Goal: Check status: Check status

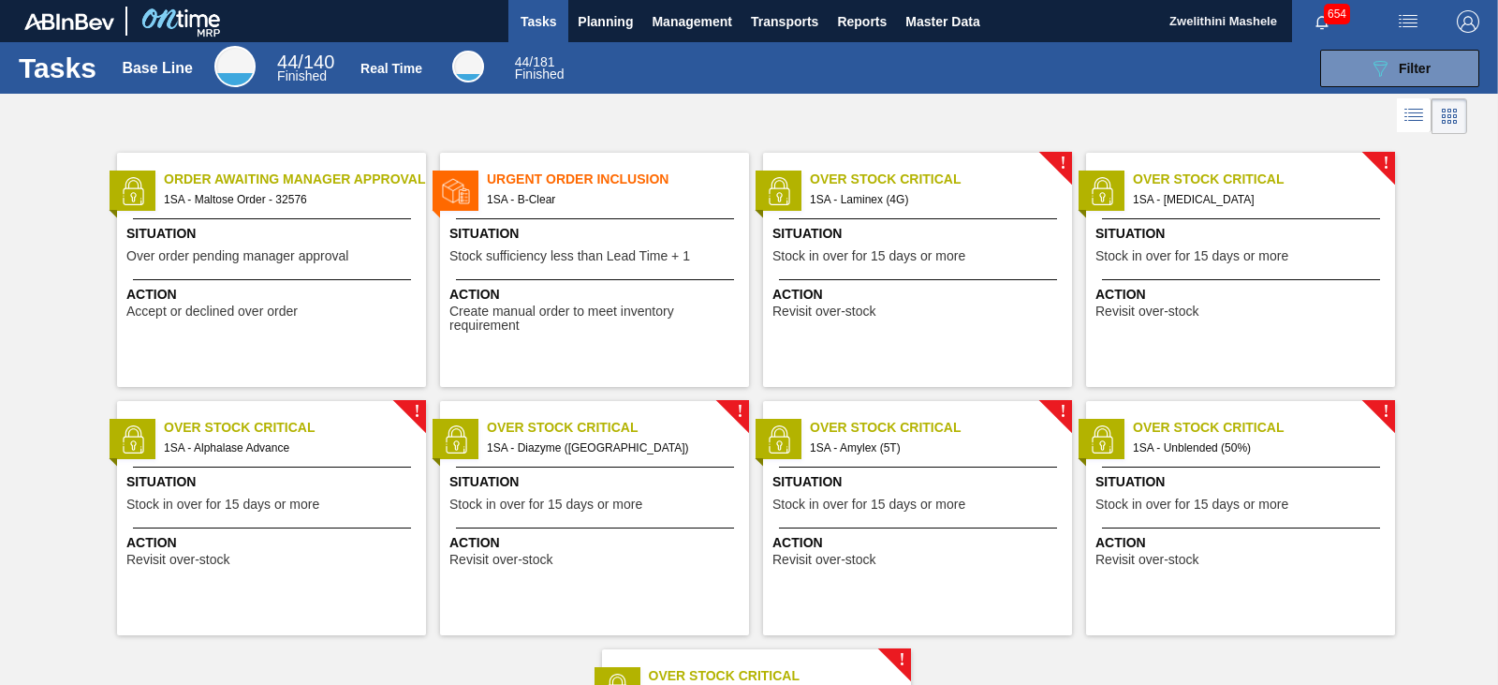
click at [378, 184] on span "Order Awaiting Manager Approval" at bounding box center [295, 179] width 262 height 20
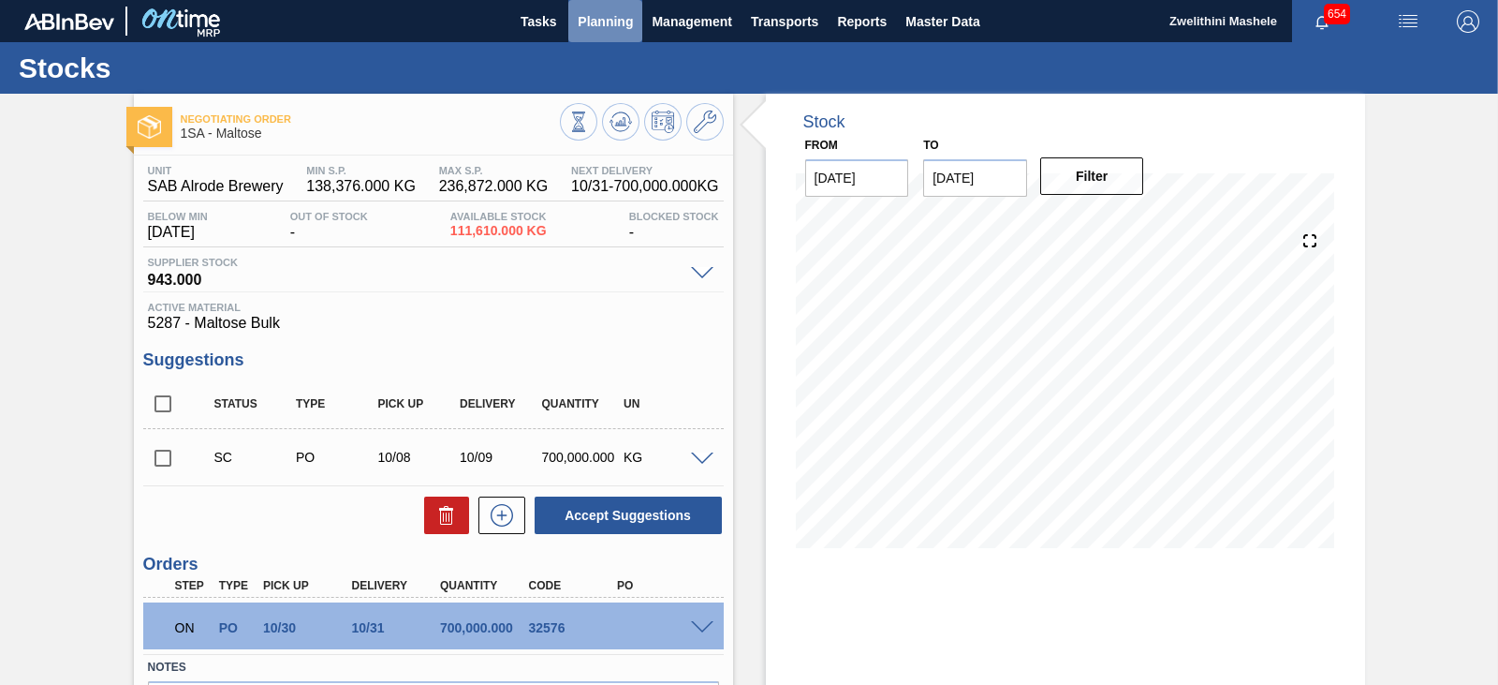
click at [598, 25] on span "Planning" at bounding box center [605, 21] width 55 height 22
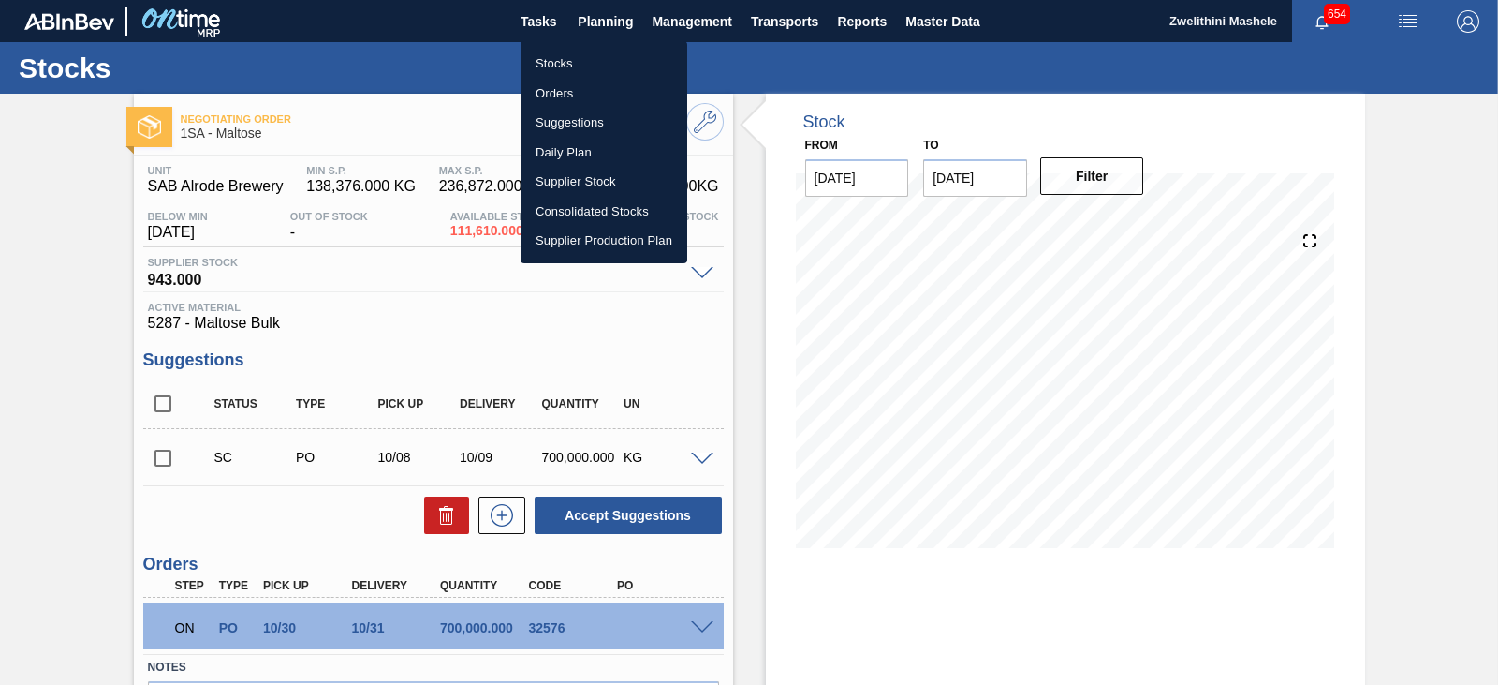
click at [585, 96] on li "Orders" at bounding box center [604, 94] width 167 height 30
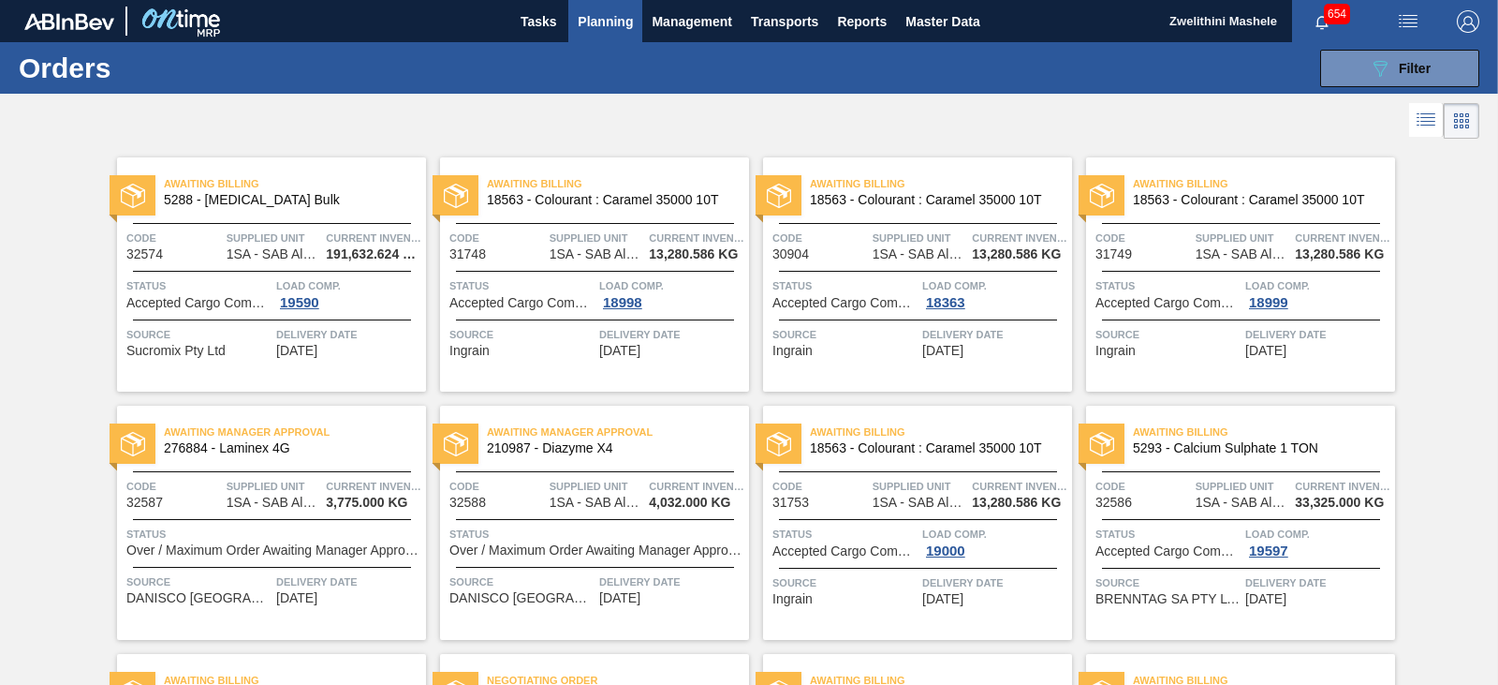
scroll to position [94, 0]
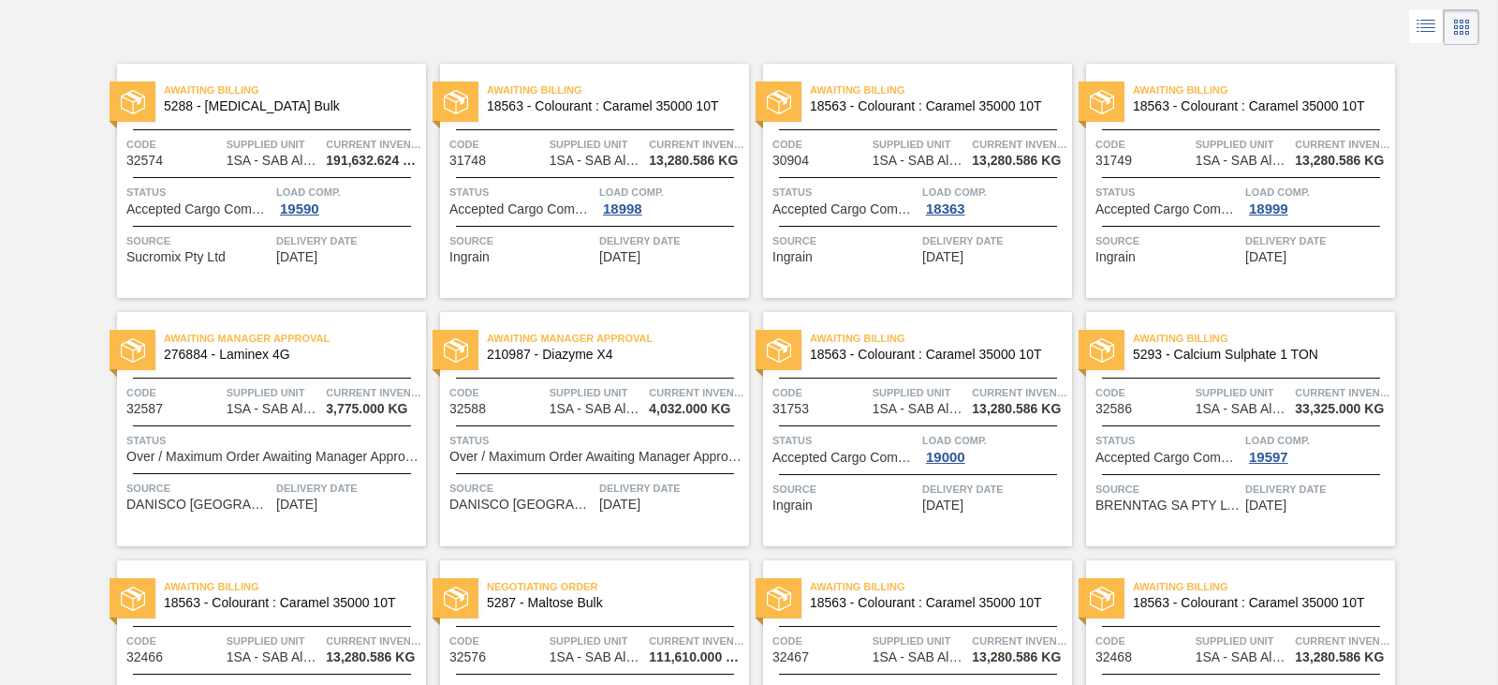
click at [360, 356] on span "276884 - Laminex 4G" at bounding box center [287, 354] width 247 height 14
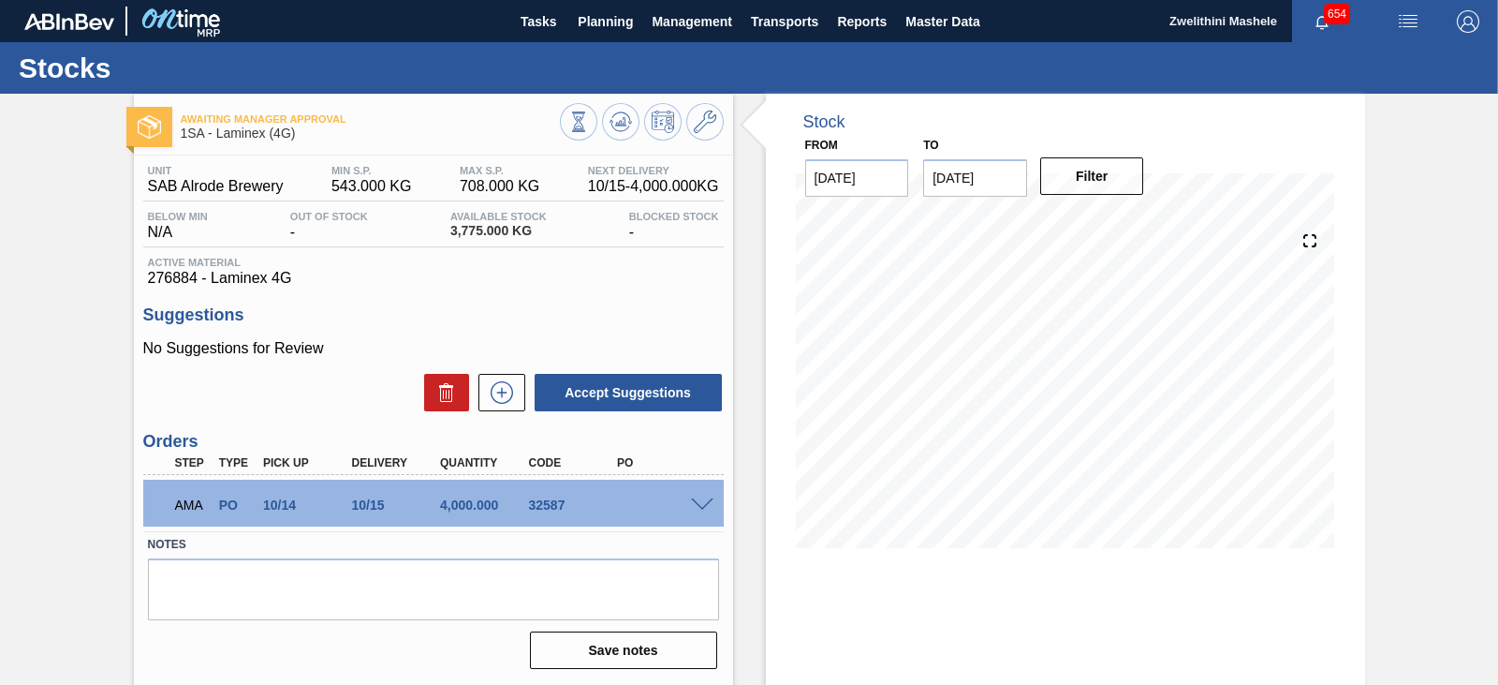
click at [700, 505] on span at bounding box center [702, 505] width 22 height 14
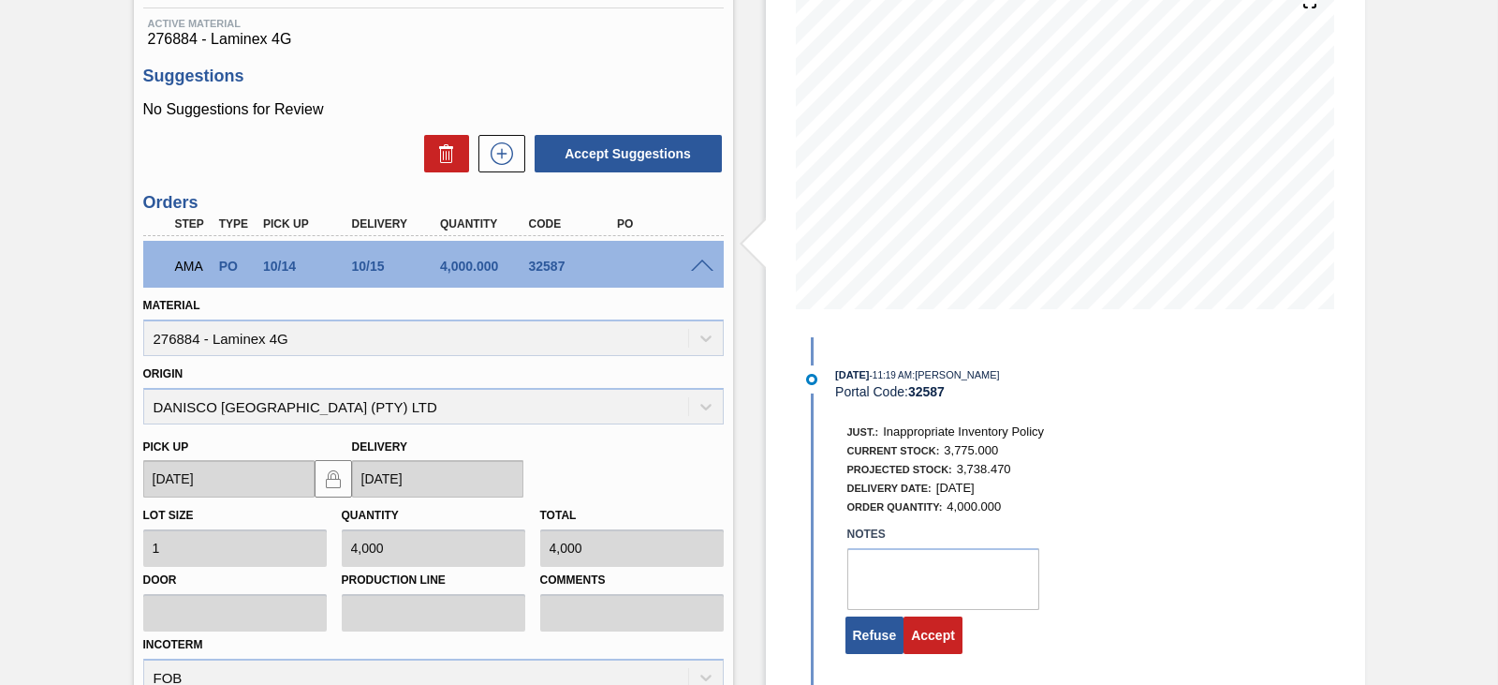
scroll to position [281, 0]
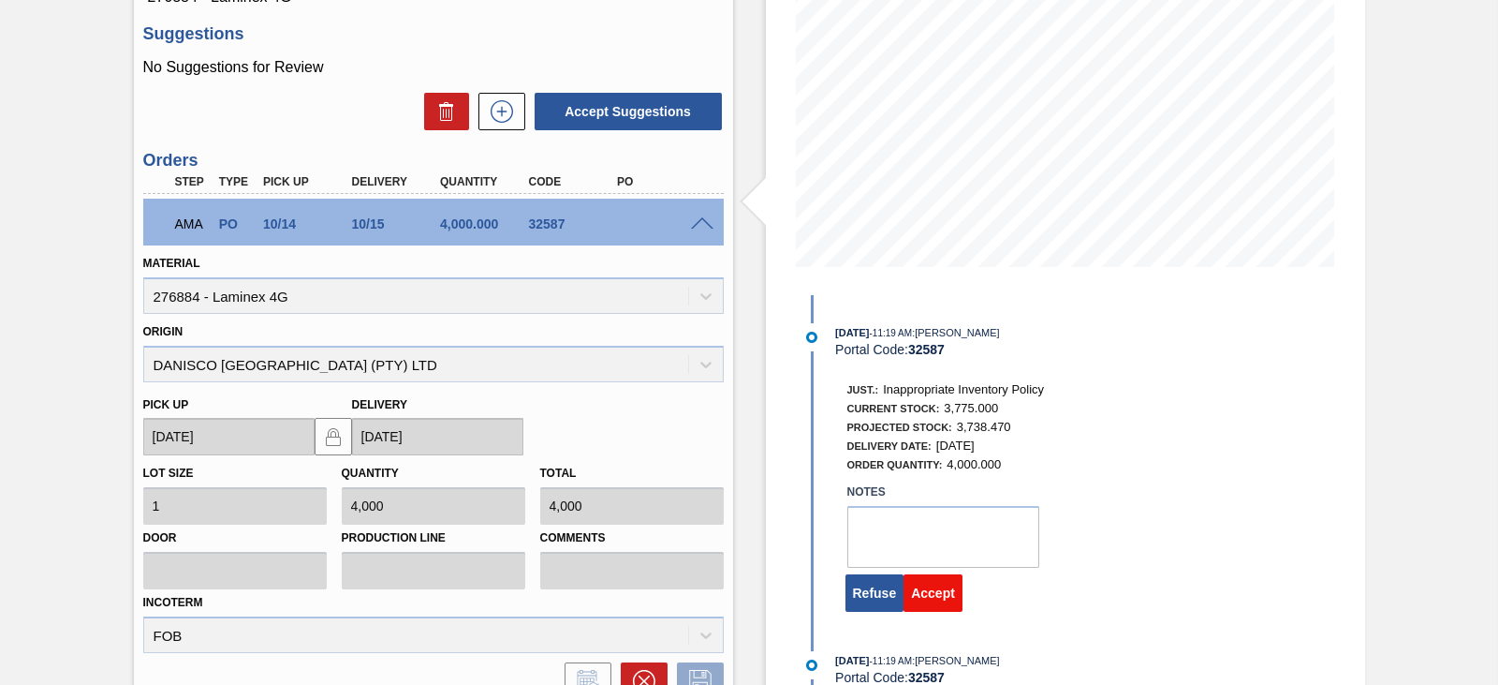
click at [942, 598] on button "Accept" at bounding box center [933, 592] width 59 height 37
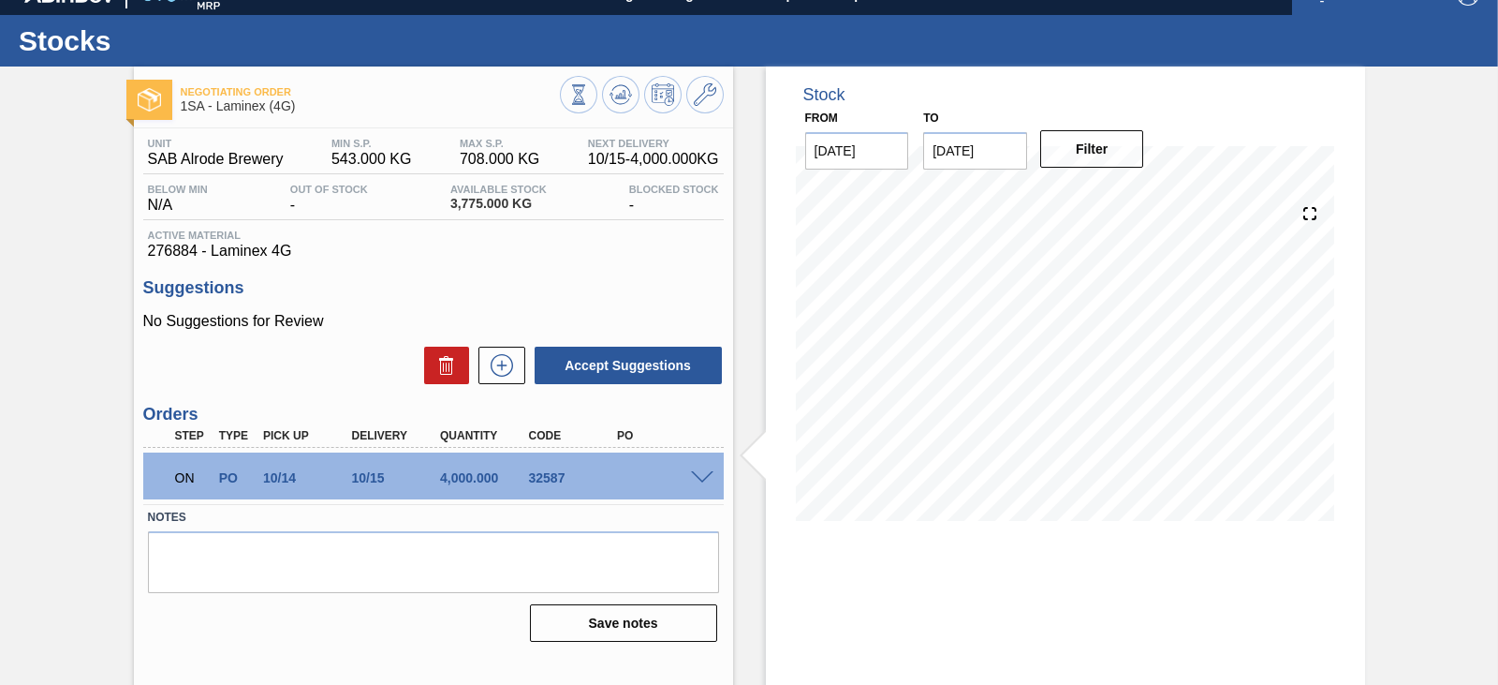
scroll to position [0, 0]
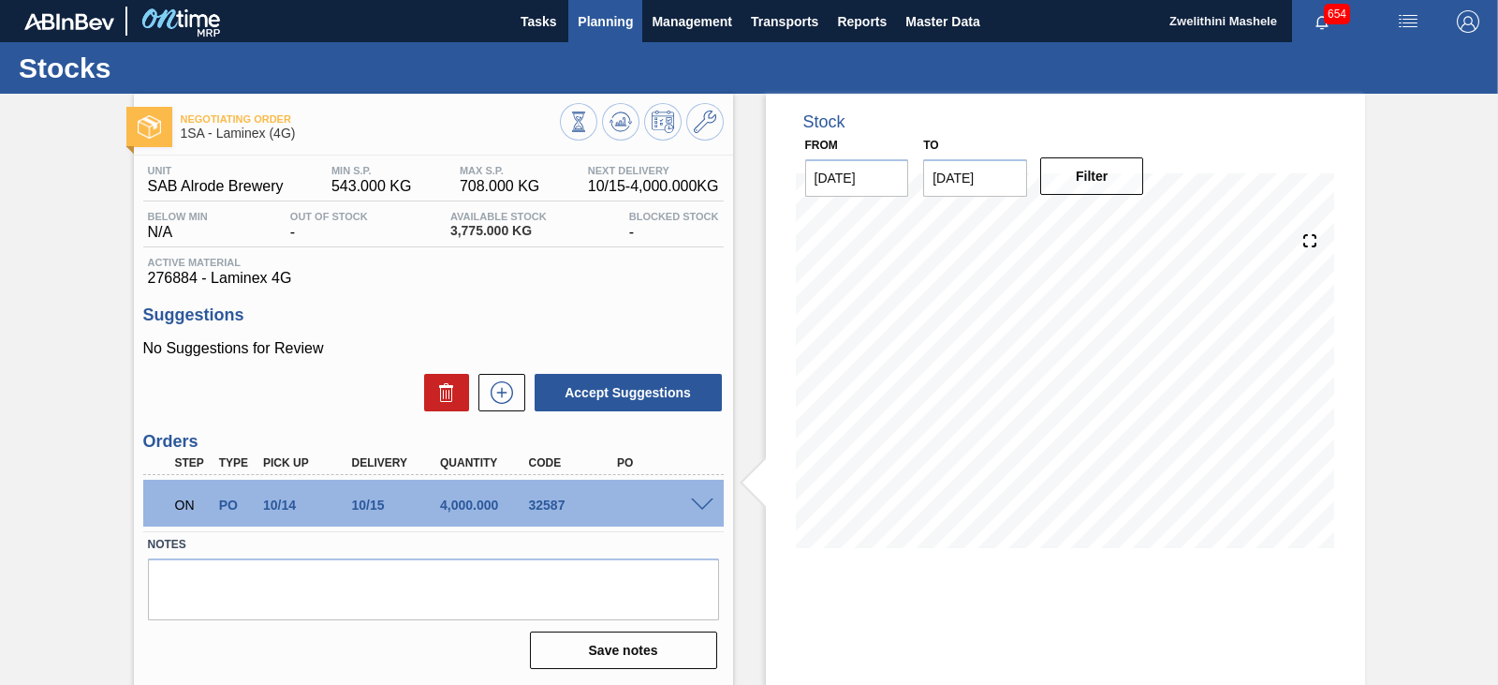
click at [611, 14] on span "Planning" at bounding box center [605, 21] width 55 height 22
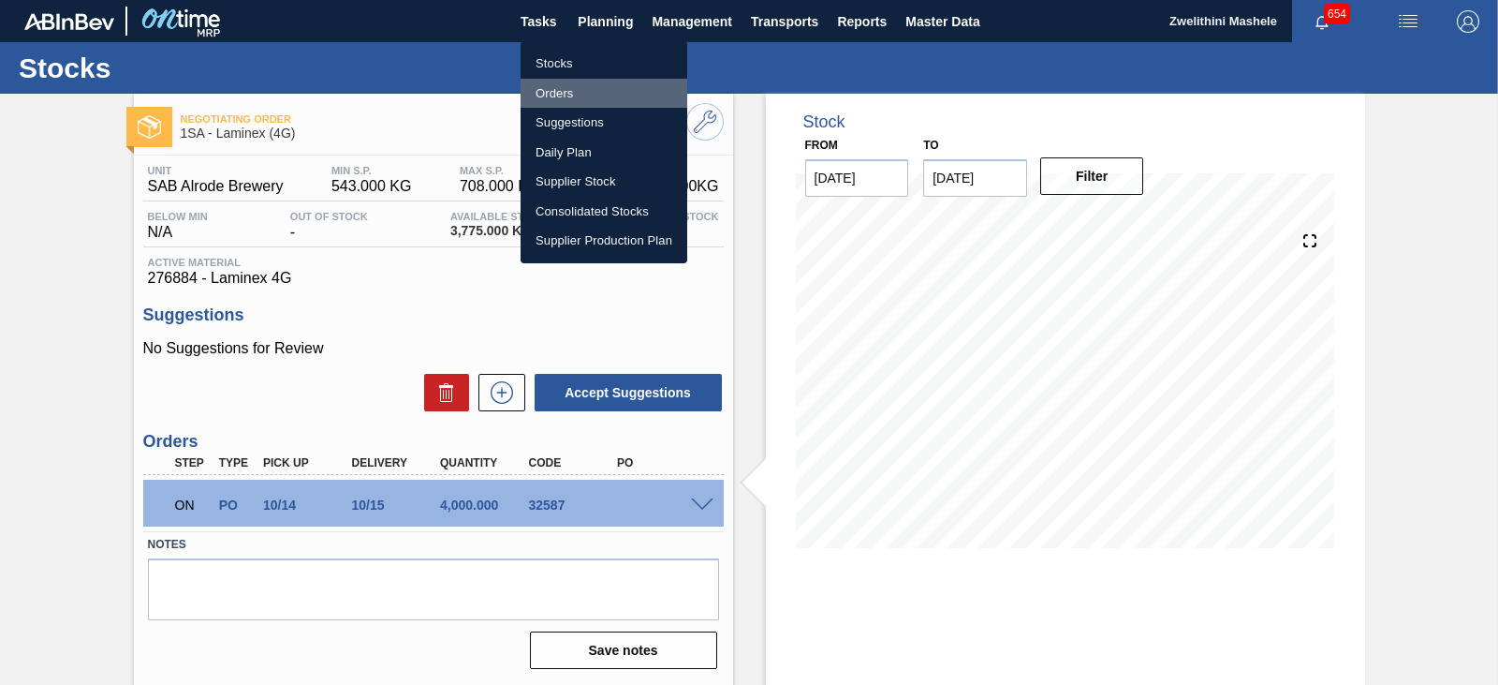
click at [577, 87] on li "Orders" at bounding box center [604, 94] width 167 height 30
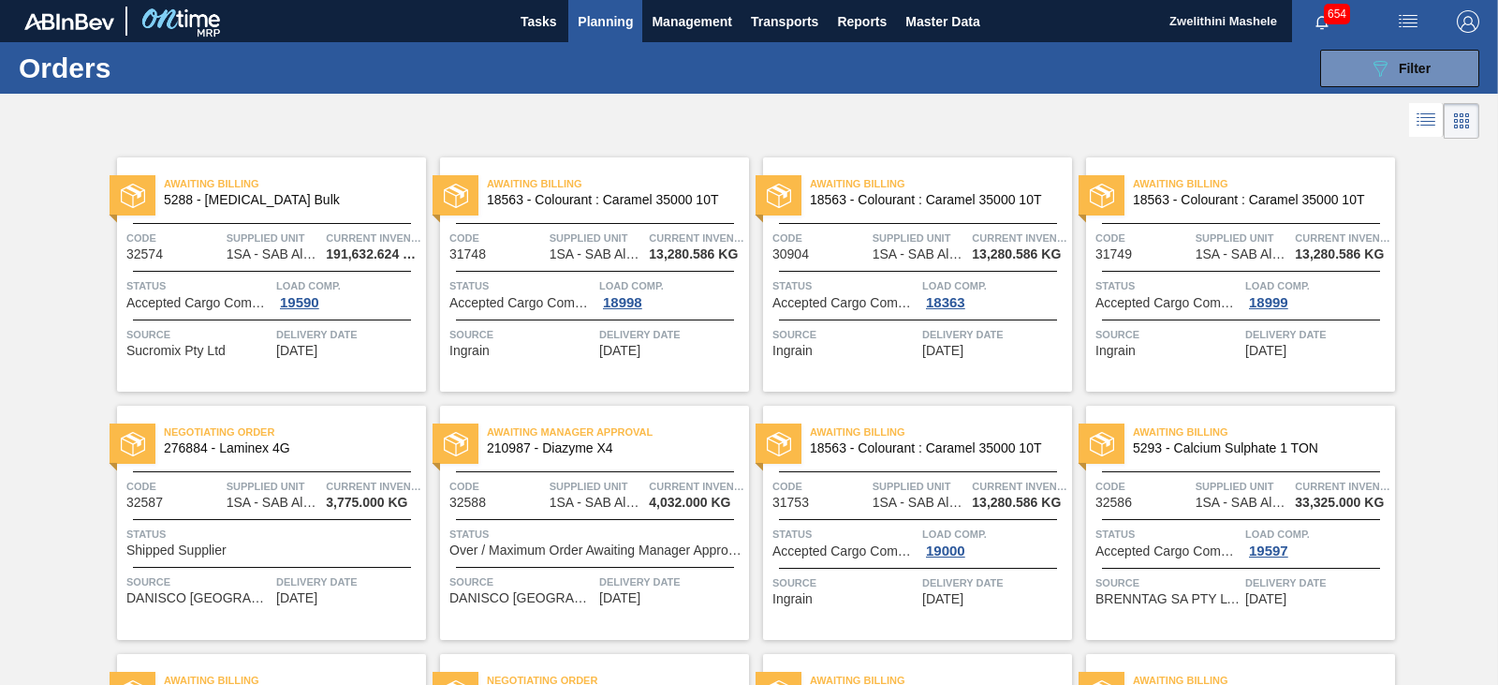
click at [626, 440] on span "Awaiting Manager Approval" at bounding box center [618, 431] width 262 height 19
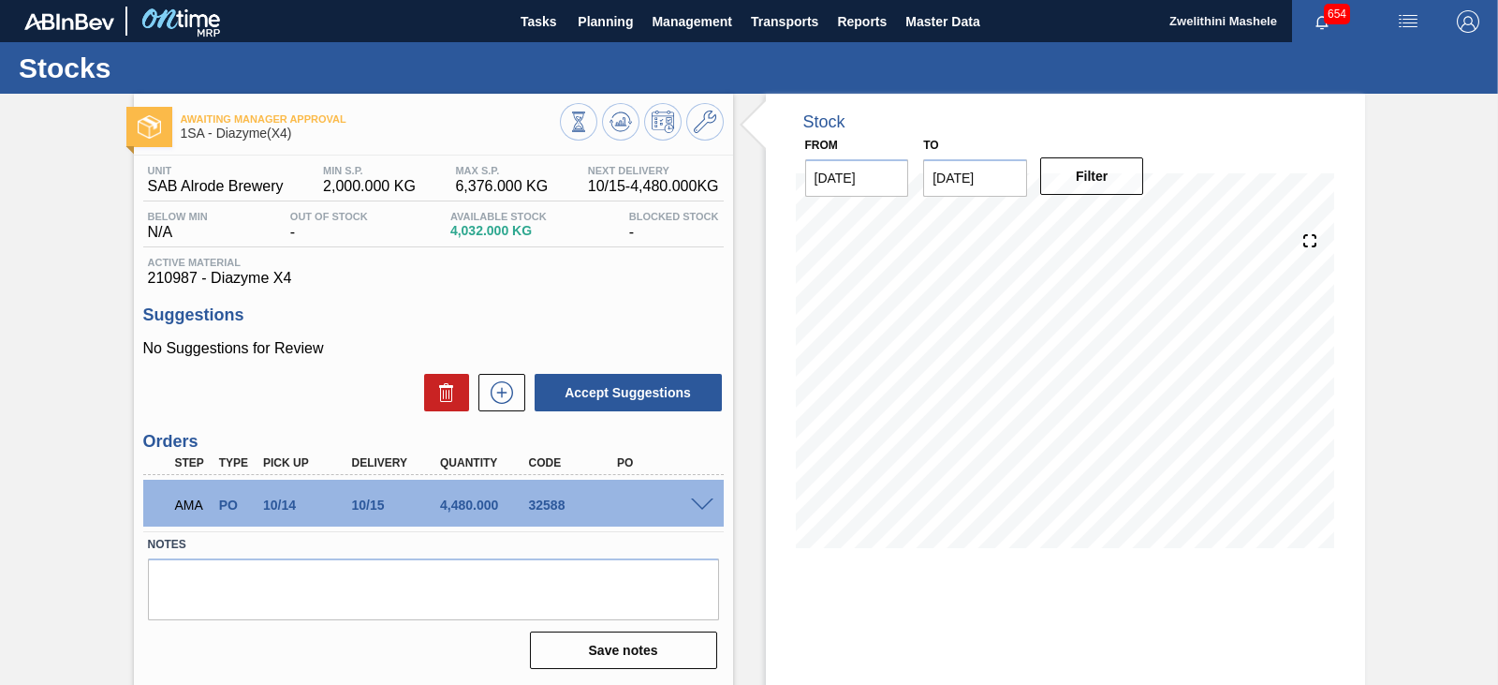
click at [704, 507] on span at bounding box center [702, 505] width 22 height 14
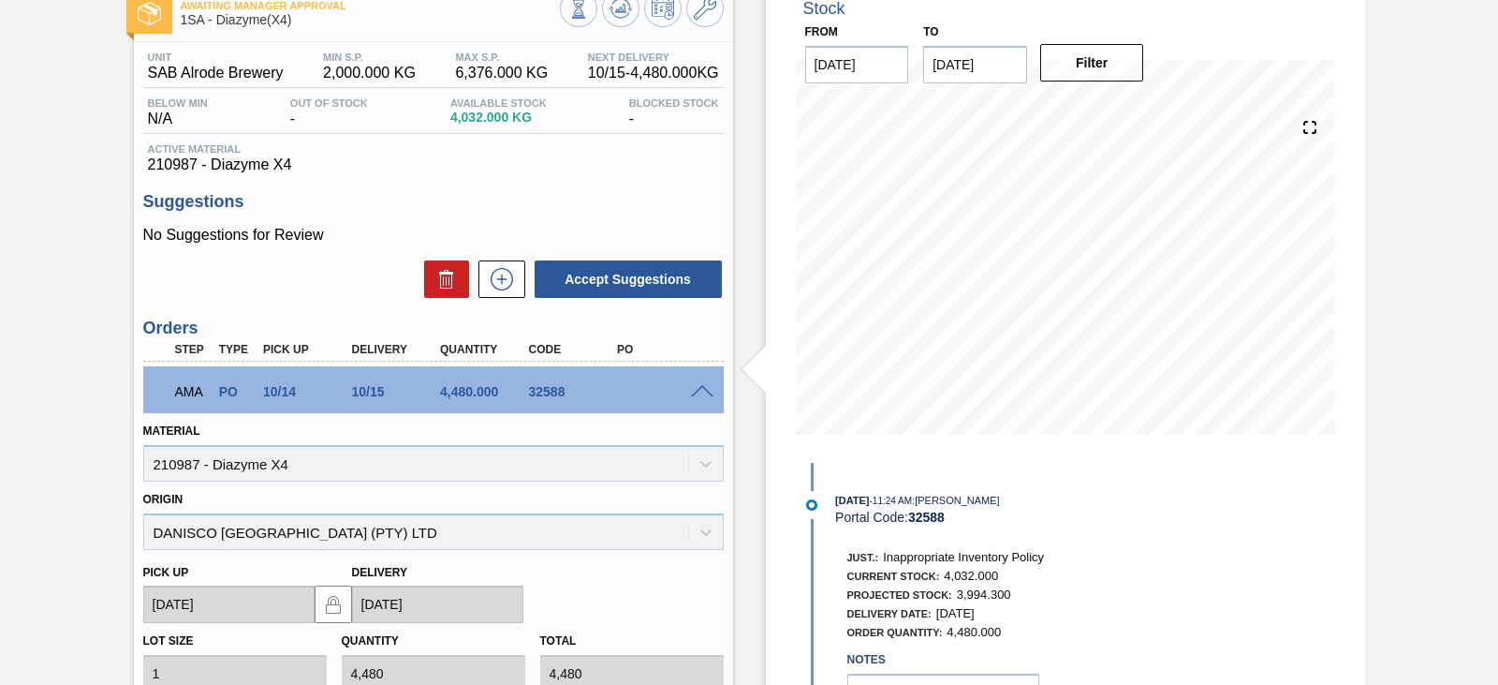
scroll to position [281, 0]
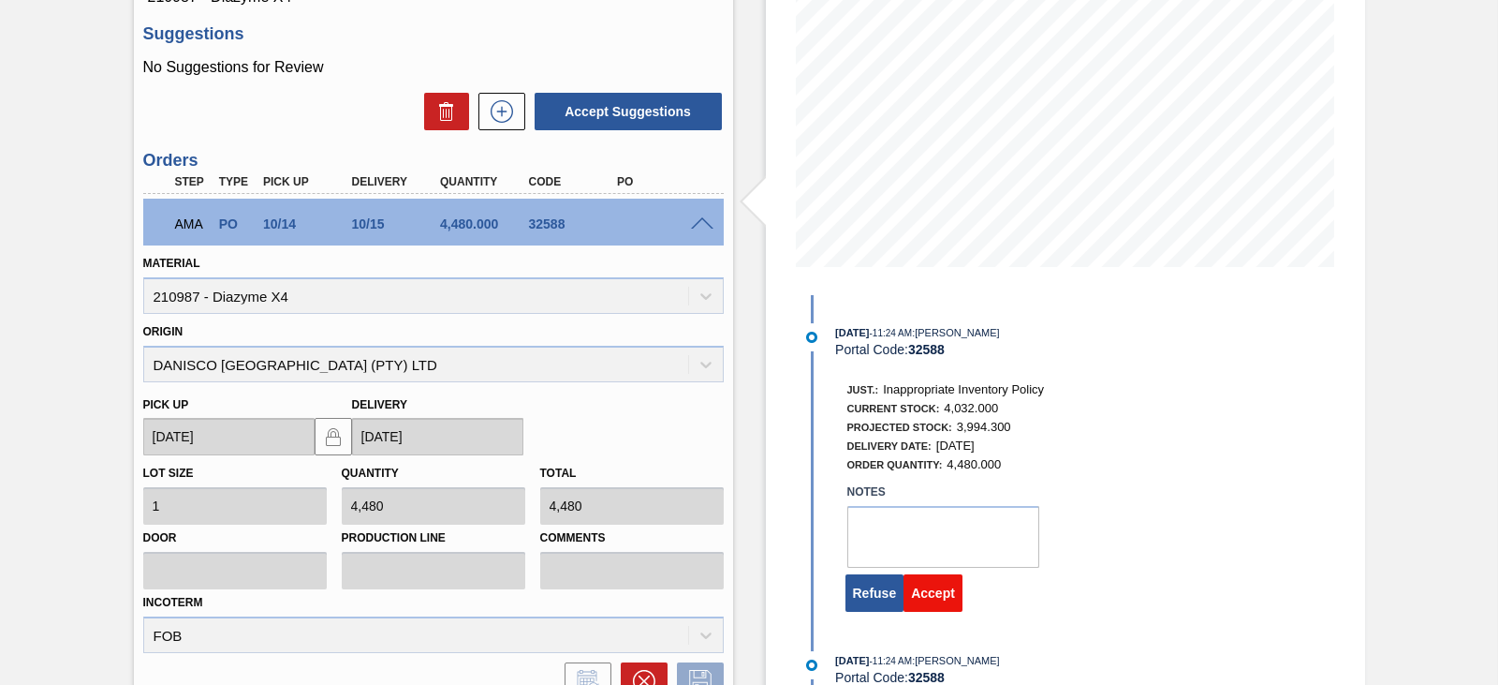
click at [923, 603] on button "Accept" at bounding box center [933, 592] width 59 height 37
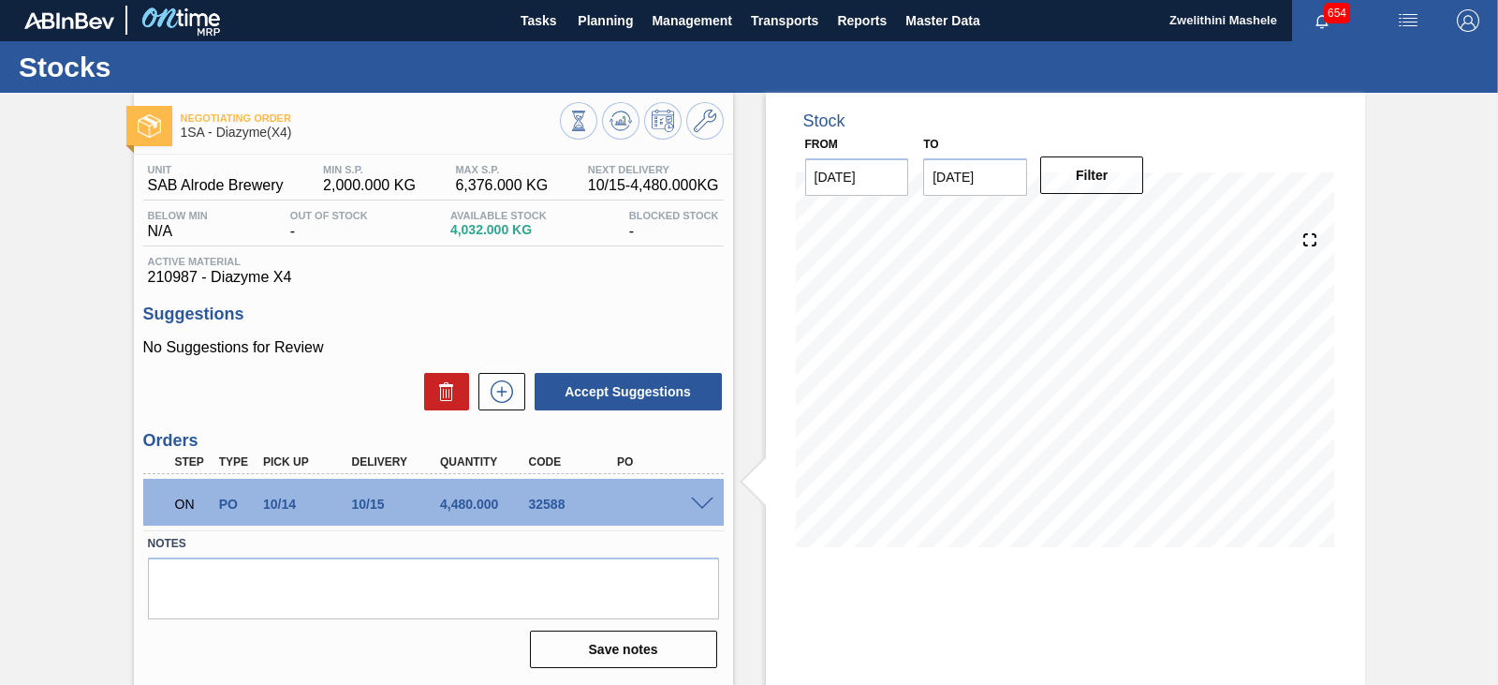
scroll to position [0, 0]
click at [611, 32] on span "Planning" at bounding box center [605, 21] width 55 height 22
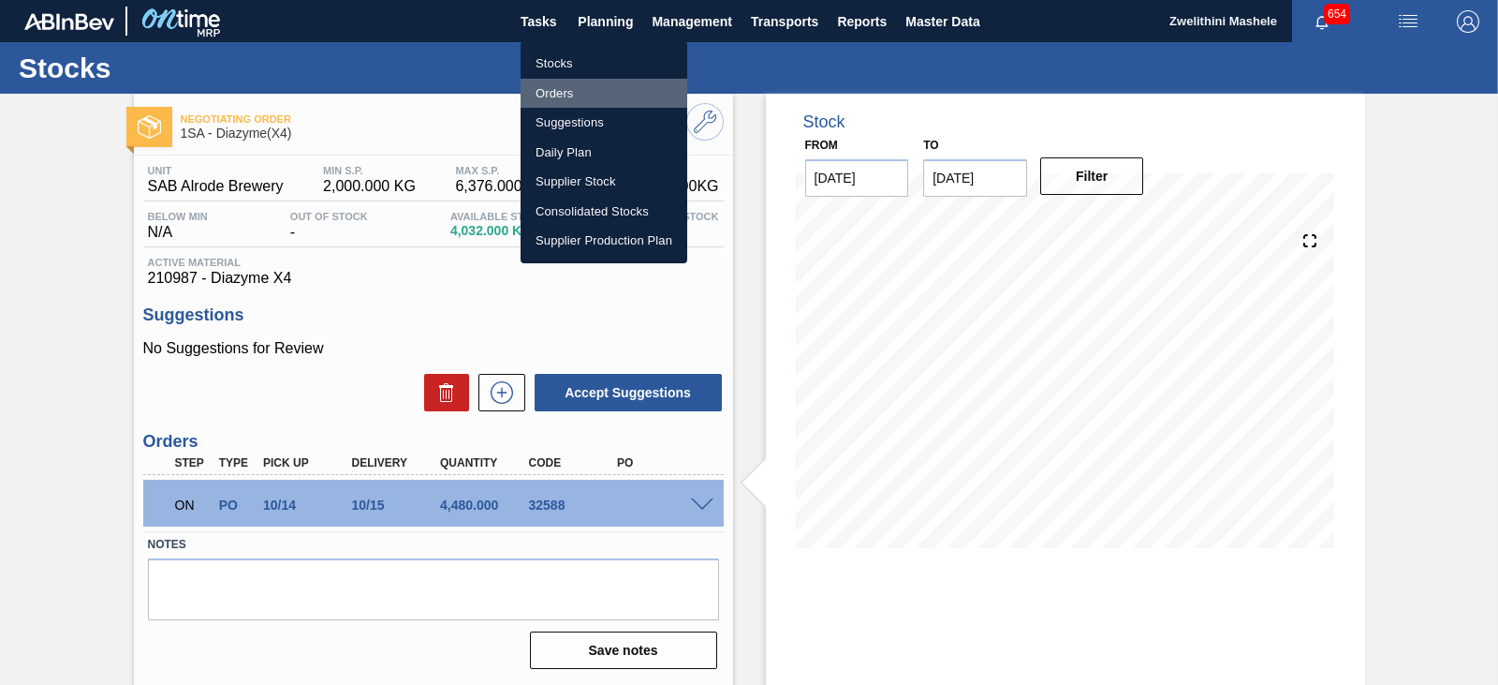
click at [588, 84] on li "Orders" at bounding box center [604, 94] width 167 height 30
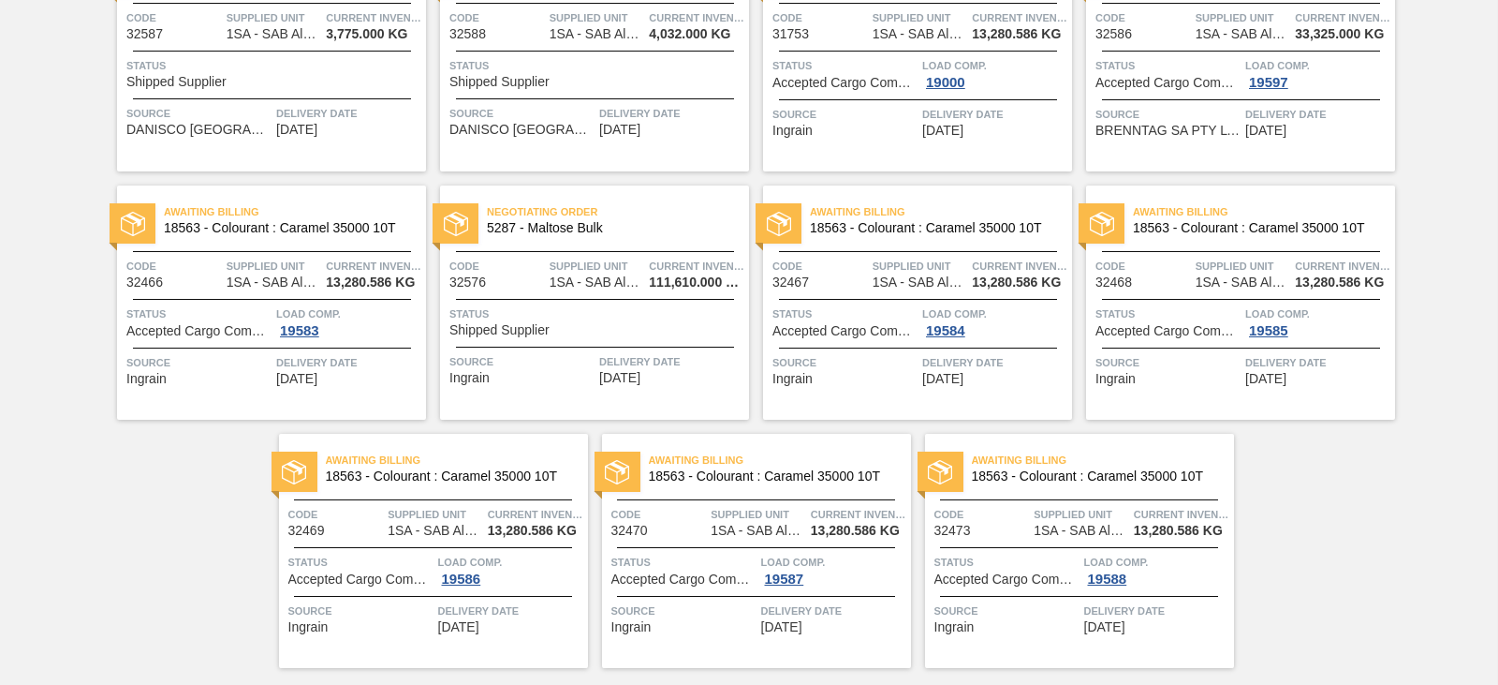
scroll to position [521, 0]
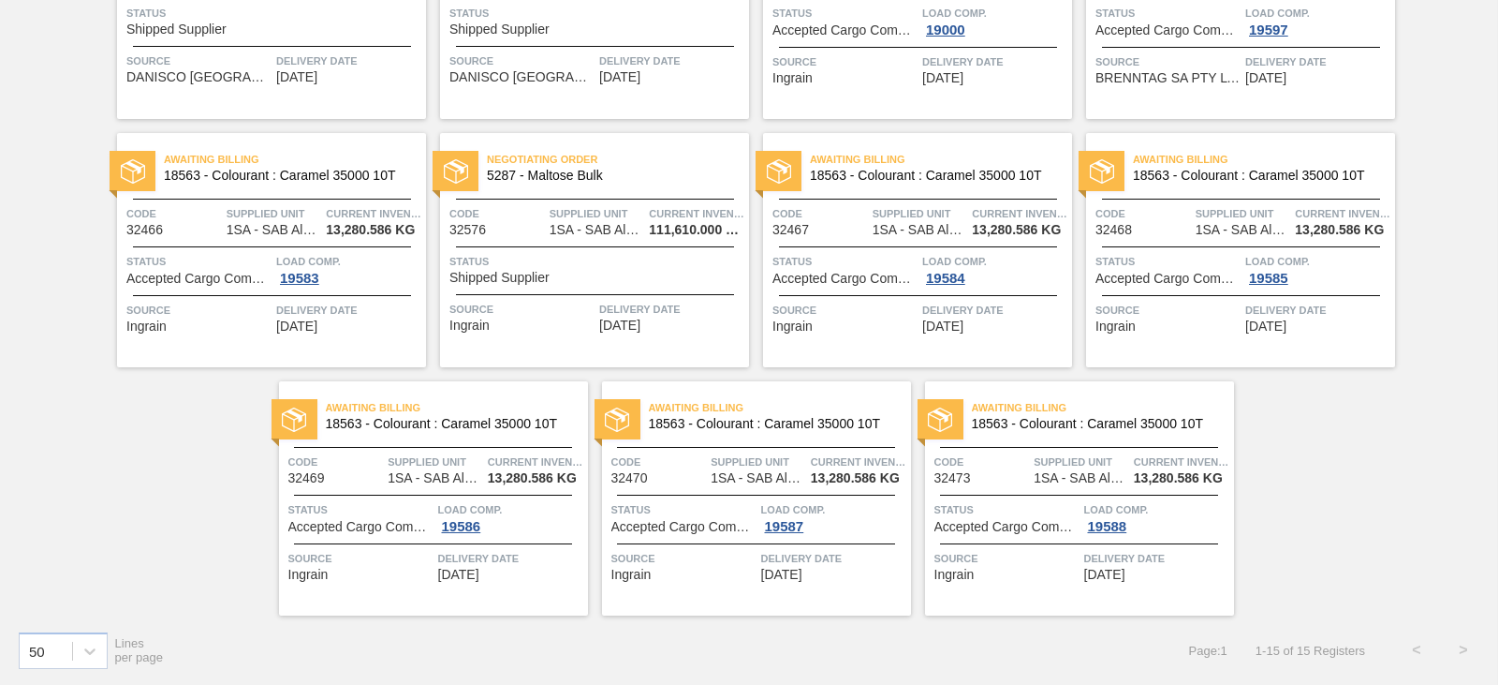
click at [861, 524] on div "Load Comp. 19587" at bounding box center [833, 517] width 145 height 34
click at [755, 405] on span "Awaiting Billing" at bounding box center [780, 407] width 262 height 19
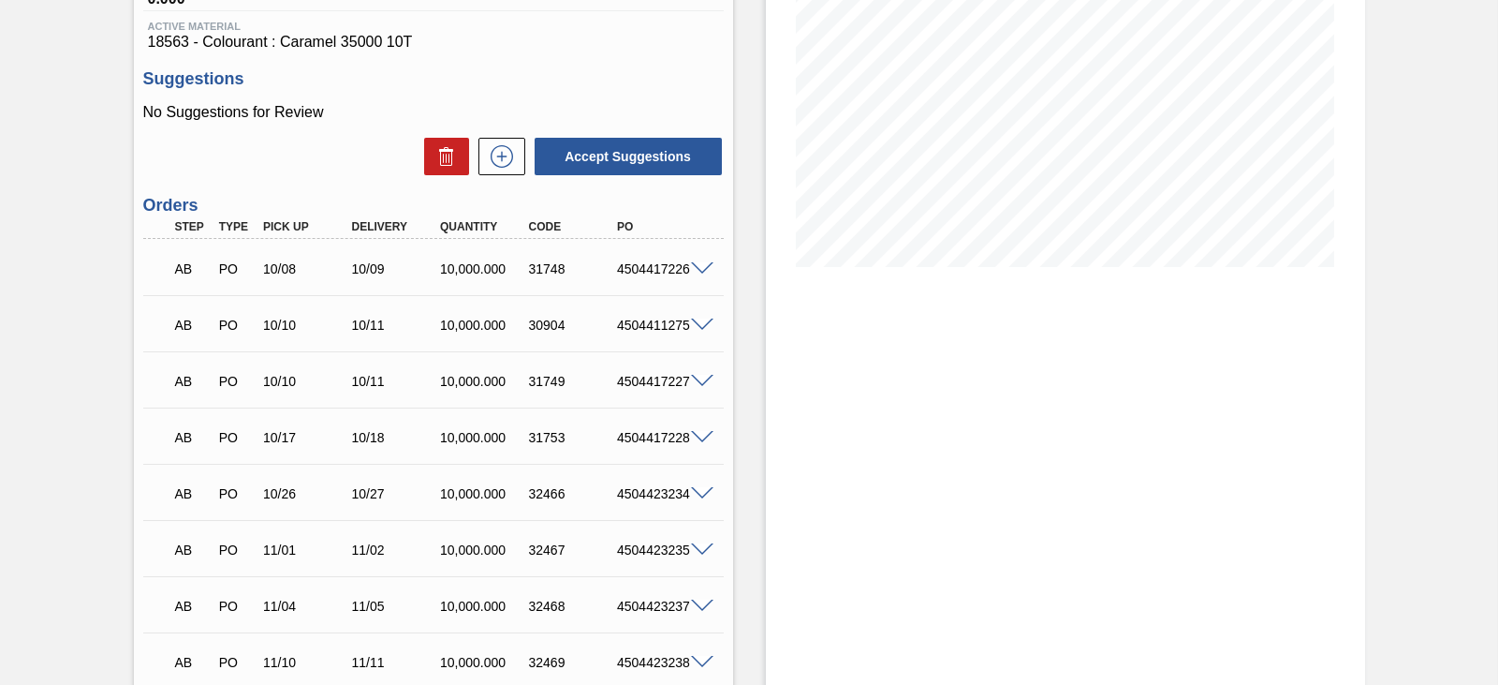
scroll to position [468, 0]
